Goal: Transaction & Acquisition: Obtain resource

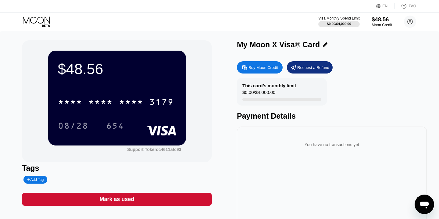
click at [378, 20] on div "$48.56" at bounding box center [381, 19] width 20 height 6
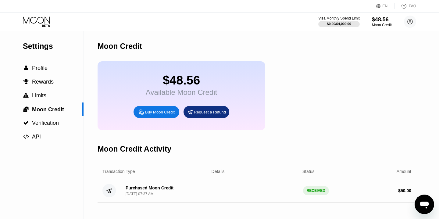
click at [161, 114] on div "Buy Moon Credit" at bounding box center [160, 111] width 30 height 5
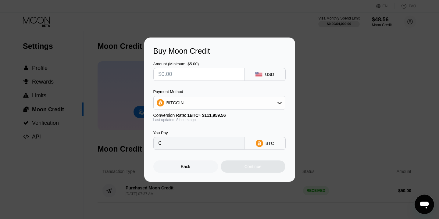
click at [194, 76] on input "text" at bounding box center [198, 74] width 81 height 12
type input "$1"
type input "0.00000900"
type input "$10"
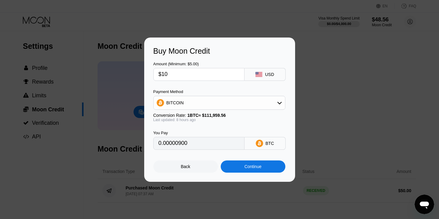
type input "0.00008994"
type input "$10"
click at [251, 164] on div "Continue" at bounding box center [252, 166] width 17 height 5
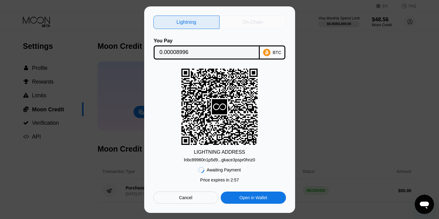
click at [255, 23] on div "On-Chain" at bounding box center [252, 22] width 21 height 6
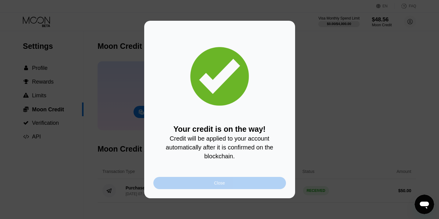
click at [226, 182] on div "Close" at bounding box center [219, 183] width 132 height 12
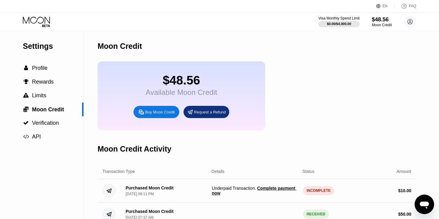
click at [40, 20] on icon at bounding box center [37, 21] width 28 height 11
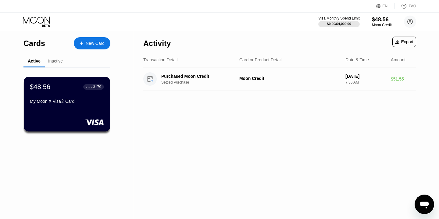
click at [38, 19] on icon at bounding box center [37, 21] width 28 height 11
click at [39, 19] on icon at bounding box center [37, 21] width 28 height 11
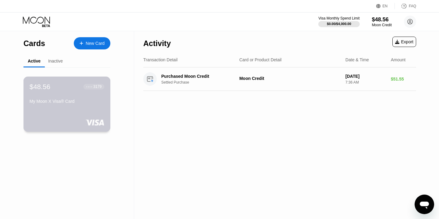
click at [74, 103] on div "My Moon X Visa® Card" at bounding box center [67, 101] width 75 height 5
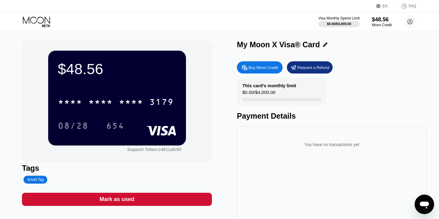
click at [38, 19] on icon at bounding box center [37, 21] width 28 height 11
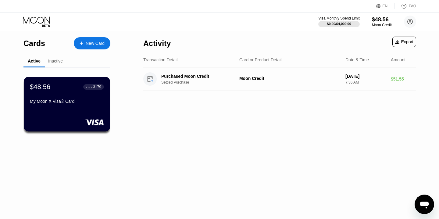
click at [38, 19] on icon at bounding box center [37, 21] width 28 height 11
click at [94, 100] on div "My Moon X Visa® Card" at bounding box center [67, 101] width 75 height 5
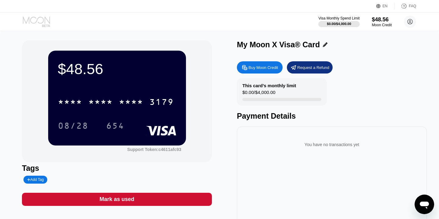
click at [36, 19] on icon at bounding box center [37, 21] width 28 height 11
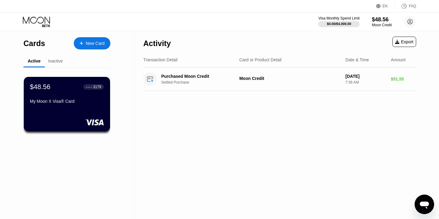
click at [34, 18] on icon at bounding box center [37, 21] width 28 height 11
click at [33, 15] on div "Visa Monthly Spend Limit $0.00 / $4,000.00 $48.56 Moon Credit [PERSON_NAME] [EM…" at bounding box center [219, 21] width 439 height 18
click at [36, 20] on icon at bounding box center [37, 21] width 28 height 11
click at [77, 95] on div "$48.56 ● ● ● ● 3179 My Moon X Visa® Card" at bounding box center [67, 94] width 75 height 23
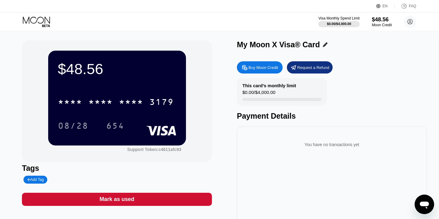
click at [40, 19] on icon at bounding box center [37, 21] width 28 height 11
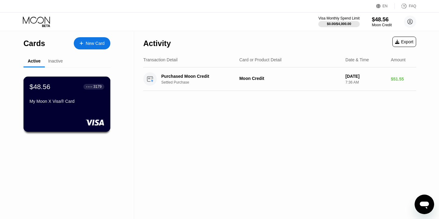
click at [81, 110] on div "$48.56 ● ● ● ● 3179 My Moon X Visa® Card" at bounding box center [66, 103] width 87 height 55
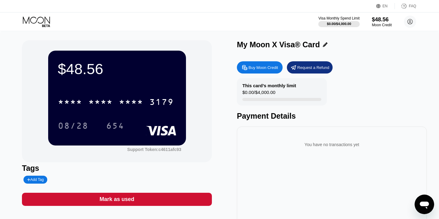
click at [43, 19] on icon at bounding box center [37, 21] width 28 height 11
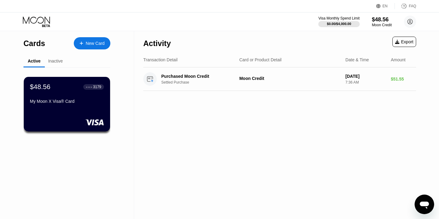
click at [37, 17] on icon at bounding box center [37, 21] width 28 height 11
click at [86, 106] on div "$48.56 ● ● ● ● 3179 My Moon X Visa® Card" at bounding box center [66, 103] width 87 height 55
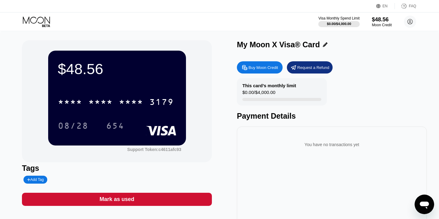
click at [40, 19] on icon at bounding box center [37, 21] width 28 height 11
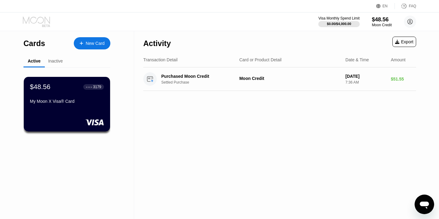
click at [40, 19] on icon at bounding box center [37, 21] width 28 height 11
click at [35, 20] on icon at bounding box center [37, 21] width 28 height 11
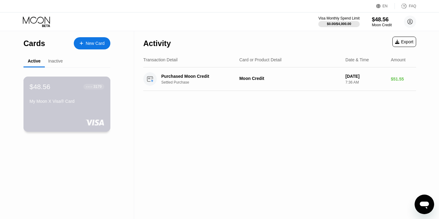
click at [85, 99] on div "My Moon X Visa® Card" at bounding box center [67, 101] width 75 height 5
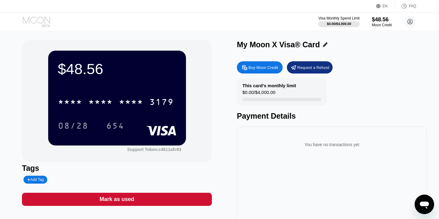
click at [37, 21] on icon at bounding box center [37, 21] width 28 height 11
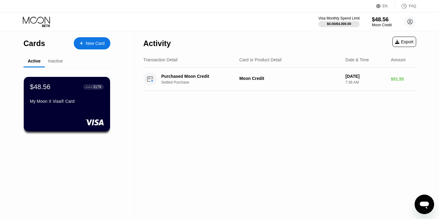
click at [40, 20] on icon at bounding box center [37, 21] width 28 height 11
click at [60, 60] on div "Inactive" at bounding box center [55, 60] width 15 height 5
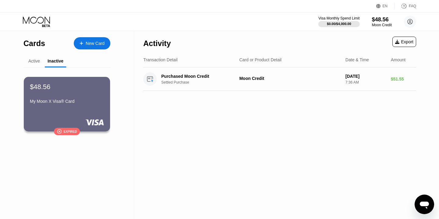
click at [34, 60] on div "Active" at bounding box center [34, 60] width 12 height 5
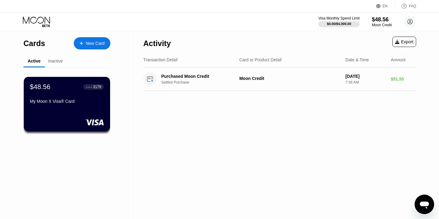
click at [50, 19] on icon at bounding box center [36, 19] width 27 height 7
click at [379, 25] on div "Moon Credit" at bounding box center [381, 25] width 20 height 4
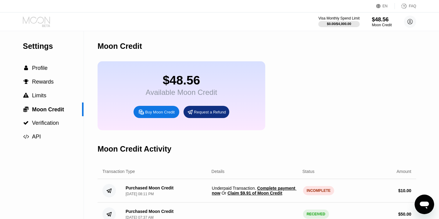
click at [46, 18] on icon at bounding box center [36, 19] width 27 height 7
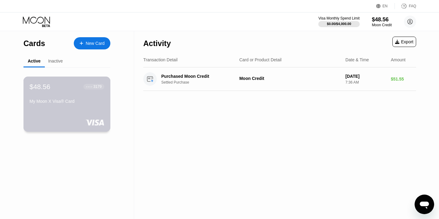
click at [77, 101] on div "My Moon X Visa® Card" at bounding box center [67, 101] width 75 height 5
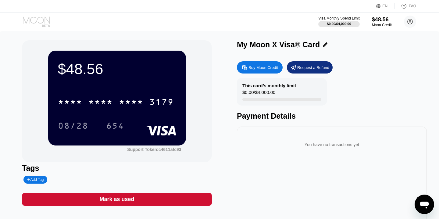
click at [44, 19] on icon at bounding box center [37, 21] width 28 height 11
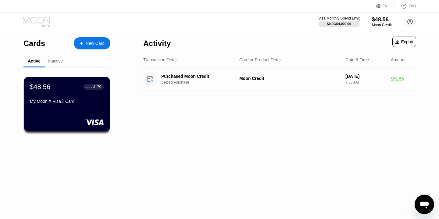
click at [38, 20] on icon at bounding box center [37, 21] width 28 height 11
click at [378, 22] on div "$48.56" at bounding box center [381, 19] width 20 height 6
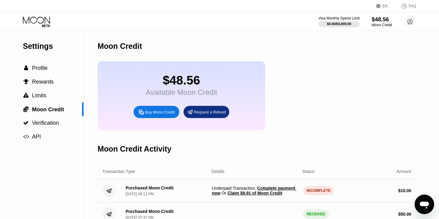
click at [377, 21] on div "$48.56" at bounding box center [381, 19] width 20 height 6
click at [34, 20] on icon at bounding box center [37, 21] width 28 height 11
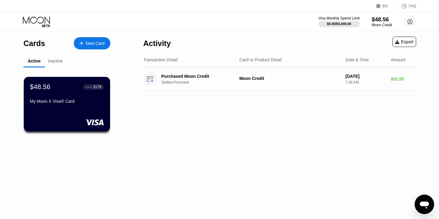
click at [375, 19] on div "$48.56" at bounding box center [381, 19] width 20 height 6
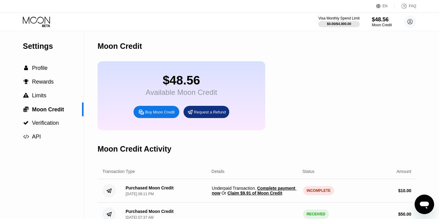
click at [40, 21] on icon at bounding box center [37, 21] width 28 height 11
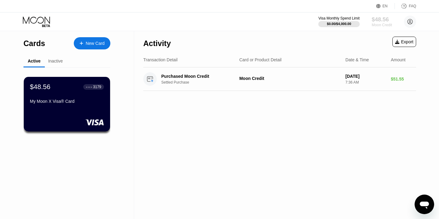
click at [375, 22] on div "$48.56" at bounding box center [381, 19] width 20 height 6
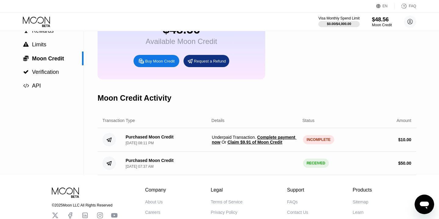
scroll to position [51, 0]
click at [280, 140] on span "Claim $9.91 of Moon Credit" at bounding box center [254, 141] width 55 height 5
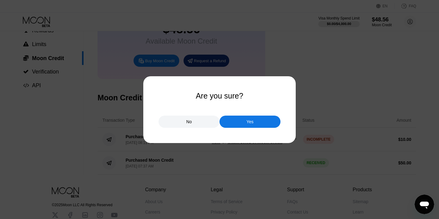
click at [239, 147] on div at bounding box center [219, 109] width 439 height 219
click at [244, 123] on div "Yes" at bounding box center [249, 121] width 61 height 12
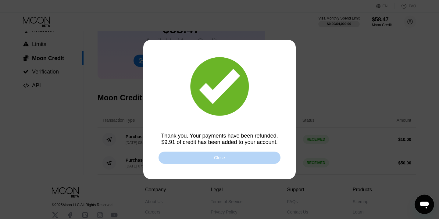
click at [242, 158] on div "Close" at bounding box center [219, 157] width 122 height 12
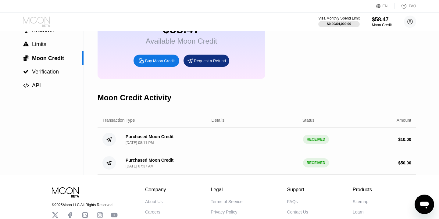
click at [36, 19] on icon at bounding box center [37, 21] width 28 height 11
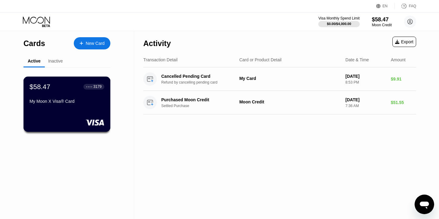
click at [80, 112] on div "$58.47 ● ● ● ● 3179 My Moon X Visa® Card" at bounding box center [66, 103] width 87 height 55
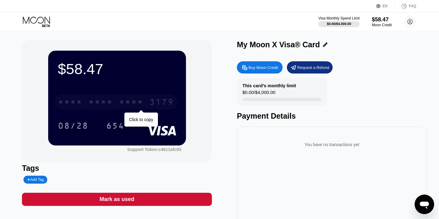
click at [165, 103] on div "3179" at bounding box center [161, 103] width 24 height 10
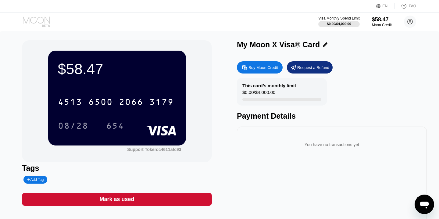
click at [37, 19] on icon at bounding box center [37, 21] width 28 height 11
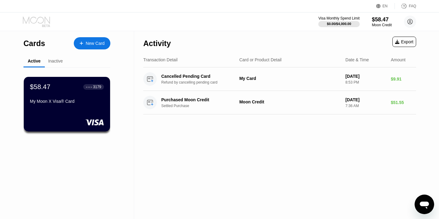
click at [40, 19] on icon at bounding box center [37, 21] width 28 height 11
